Goal: Transaction & Acquisition: Subscribe to service/newsletter

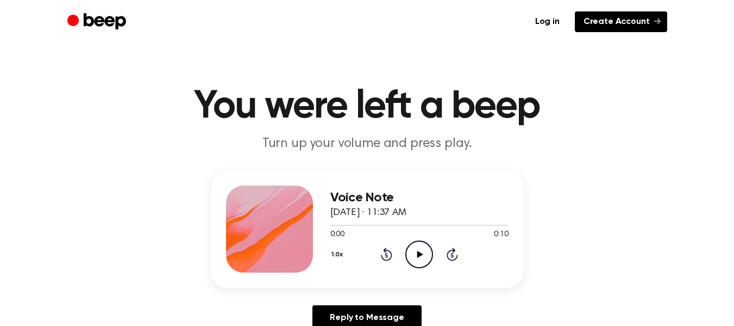
click at [613, 23] on link "Create Account" at bounding box center [621, 21] width 92 height 21
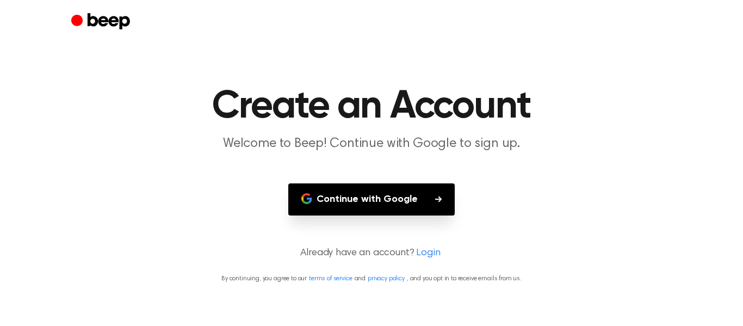
click at [359, 194] on button "Continue with Google" at bounding box center [371, 199] width 166 height 32
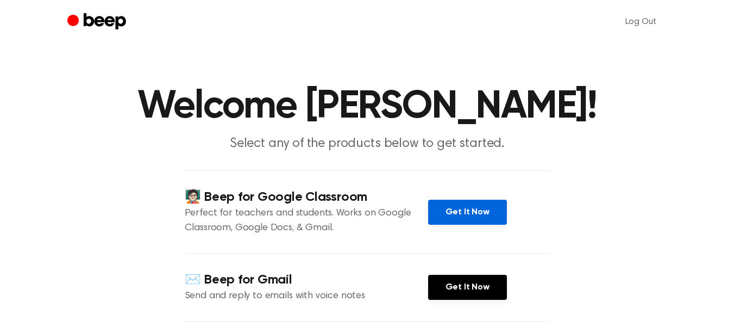
click at [468, 215] on link "Get It Now" at bounding box center [467, 211] width 79 height 25
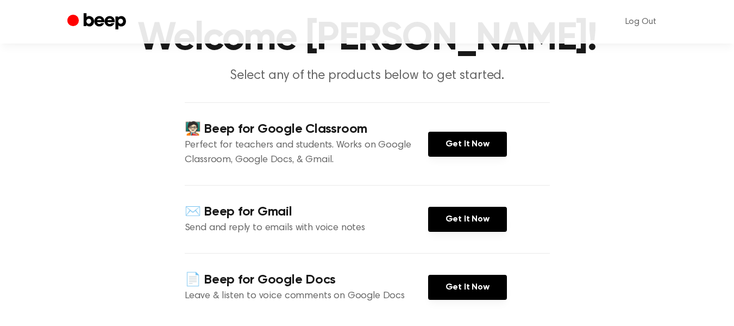
scroll to position [68, 0]
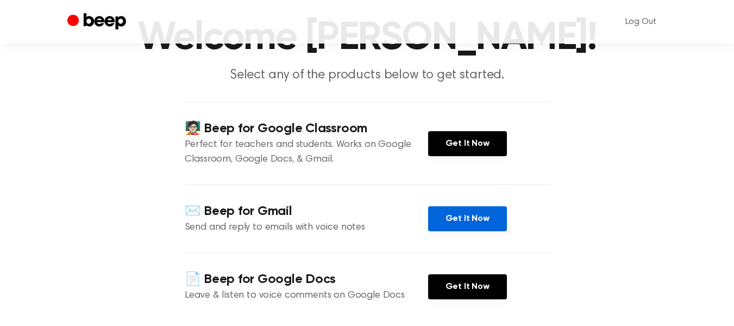
click at [453, 225] on link "Get It Now" at bounding box center [467, 218] width 79 height 25
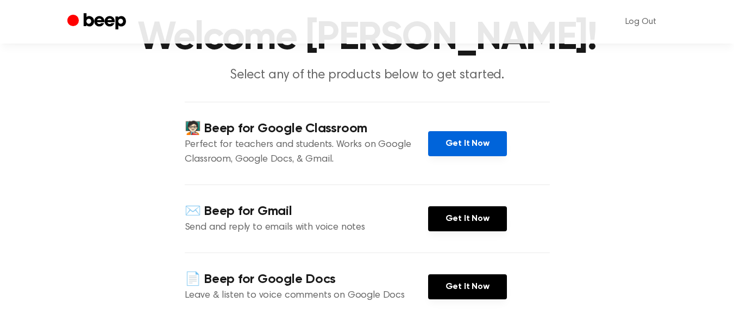
click at [476, 148] on link "Get It Now" at bounding box center [467, 143] width 79 height 25
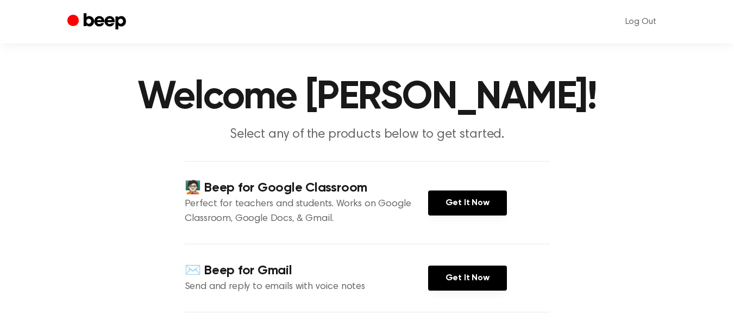
scroll to position [11, 0]
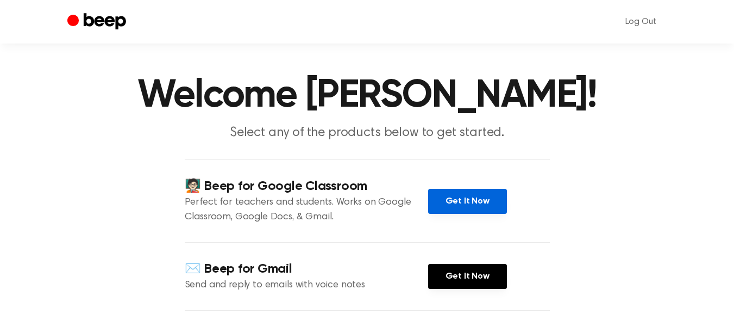
click at [470, 199] on link "Get It Now" at bounding box center [467, 201] width 79 height 25
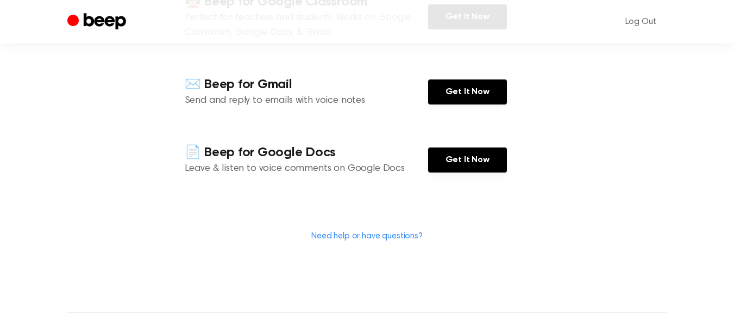
scroll to position [196, 0]
click at [395, 236] on link "Need help or have questions?" at bounding box center [366, 235] width 111 height 9
